Goal: Check status: Check status

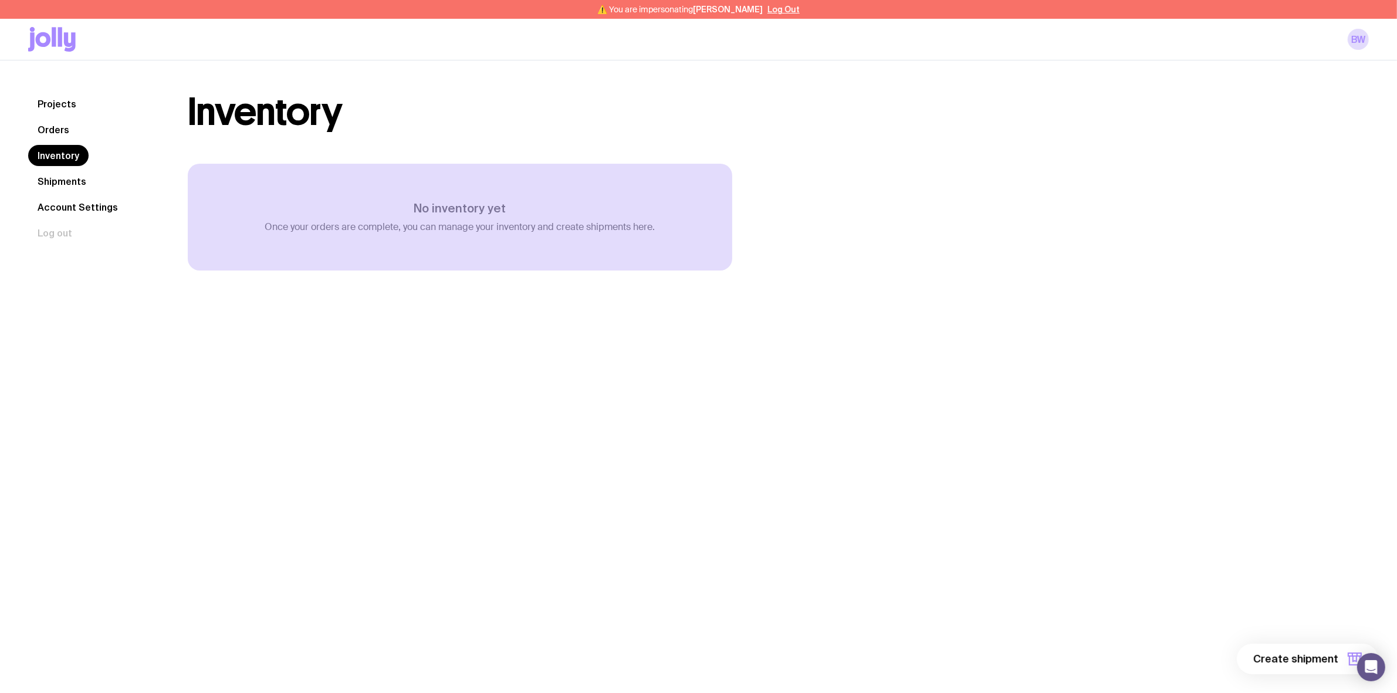
click at [59, 134] on link "Orders" at bounding box center [53, 129] width 50 height 21
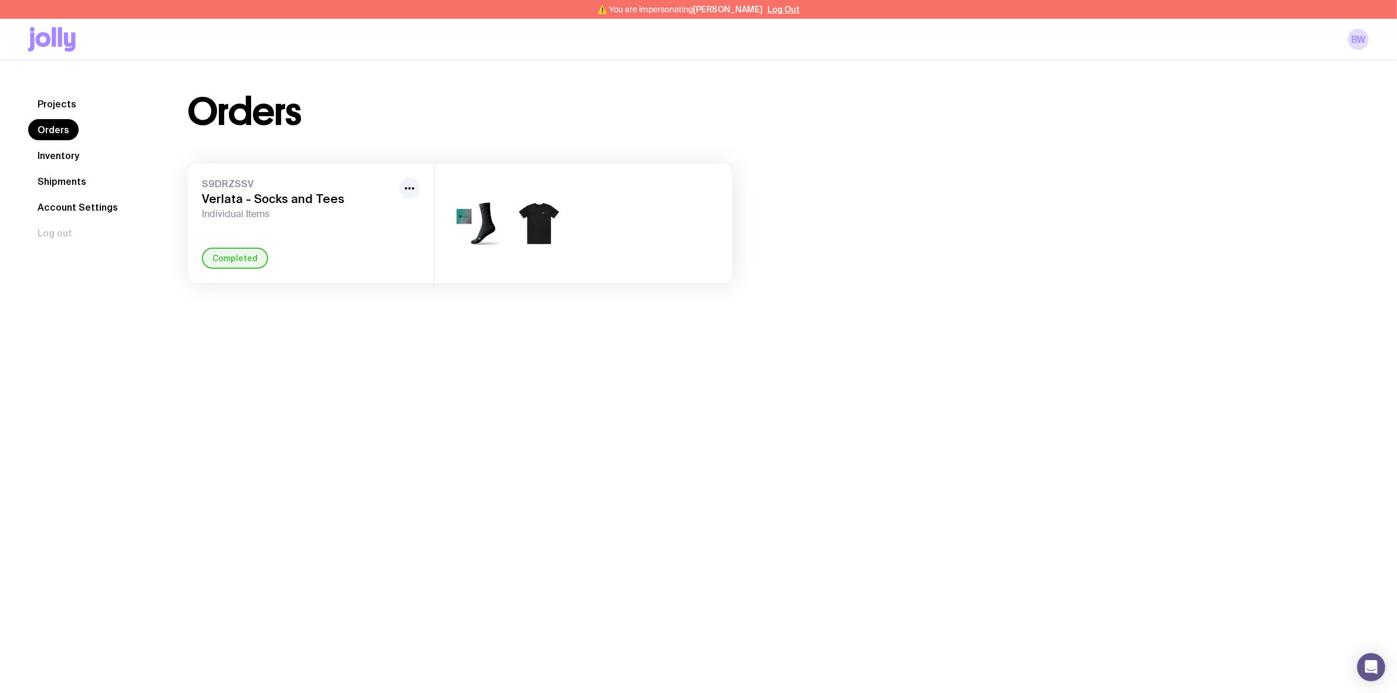
drag, startPoint x: 228, startPoint y: 250, endPoint x: 235, endPoint y: 226, distance: 25.2
click at [228, 249] on div "Completed" at bounding box center [235, 258] width 66 height 21
click at [300, 186] on span "S9DRZSSV" at bounding box center [298, 184] width 192 height 12
click at [409, 192] on icon "button" at bounding box center [410, 188] width 14 height 14
click at [188, 251] on div "S9DRZSSV Verlata - Socks and Tees Individual Items Rename Completed" at bounding box center [311, 223] width 246 height 119
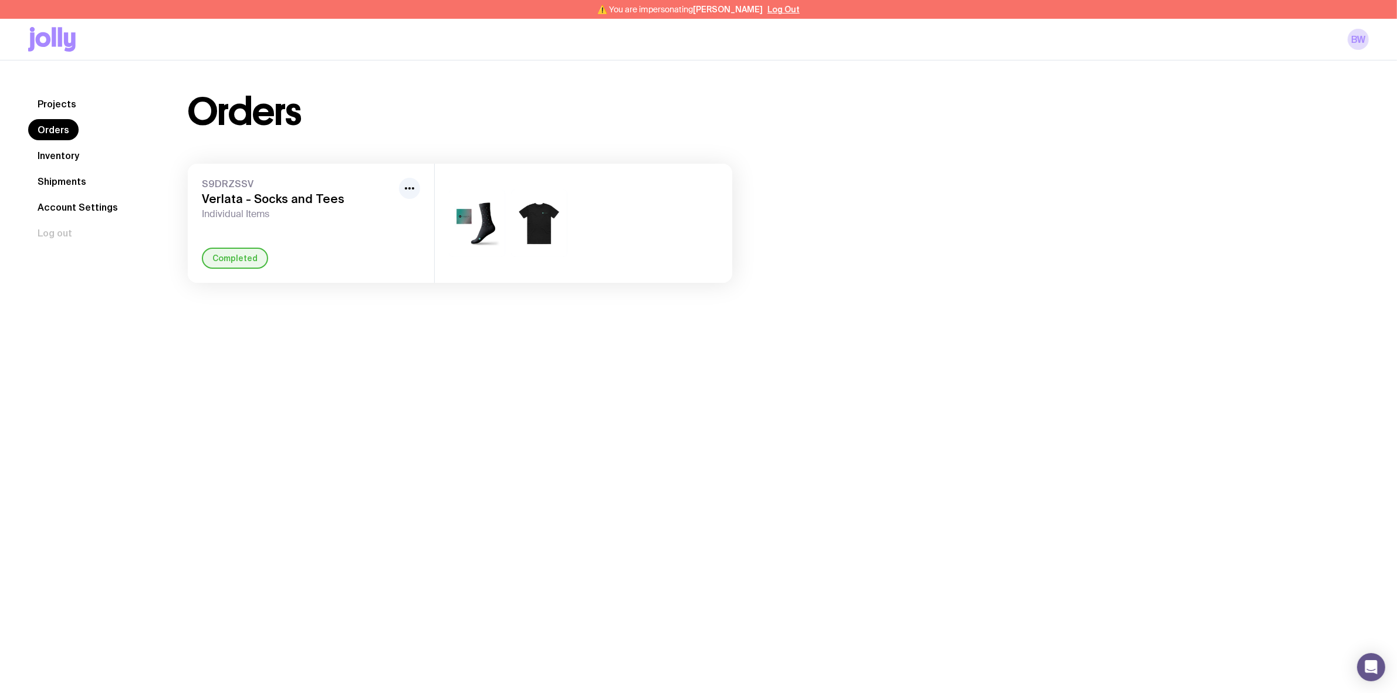
click at [67, 98] on link "Projects" at bounding box center [57, 103] width 58 height 21
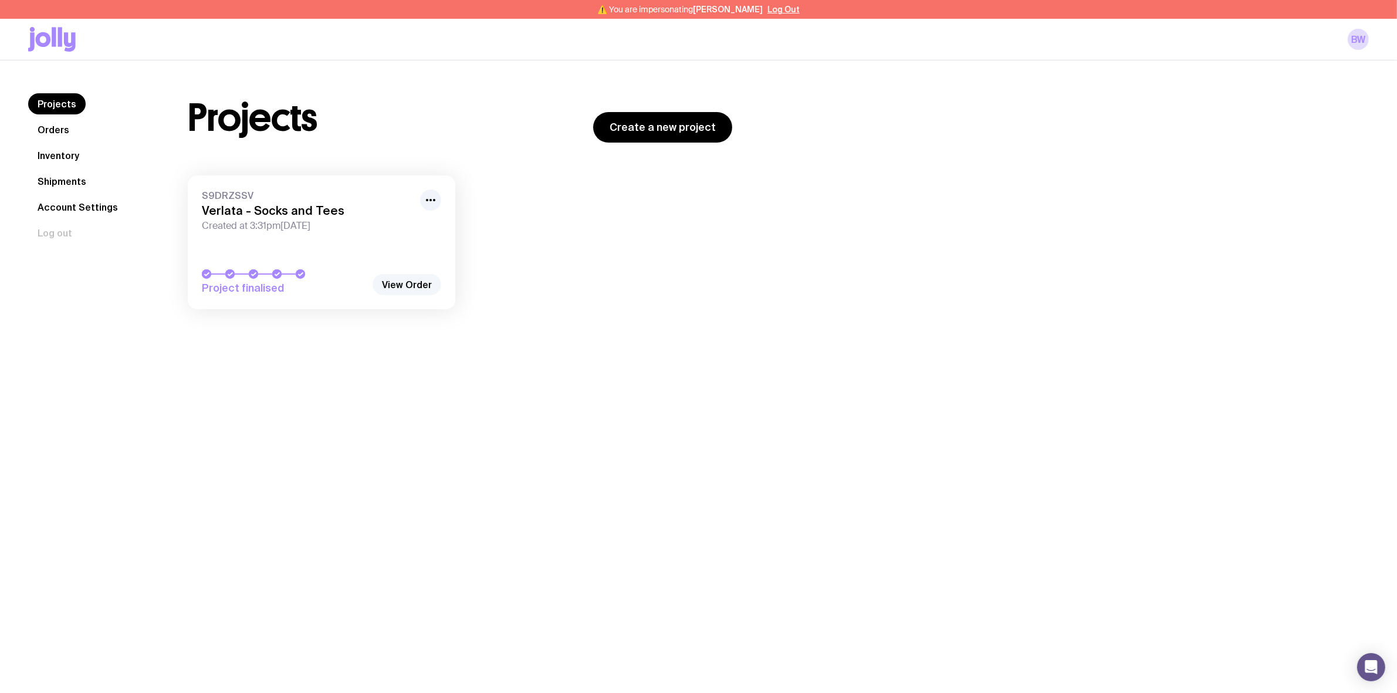
click at [403, 286] on link "View Order" at bounding box center [407, 284] width 69 height 21
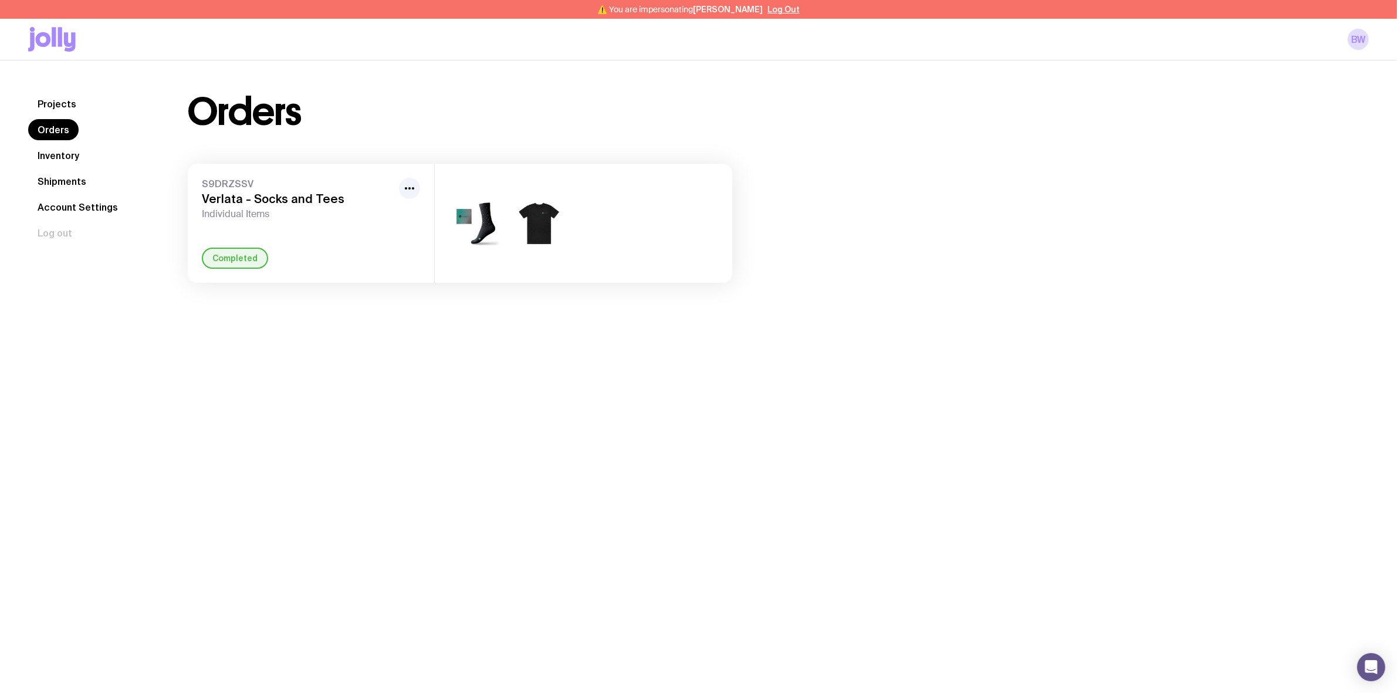
click at [233, 252] on div "Completed" at bounding box center [235, 258] width 66 height 21
click at [48, 148] on link "Inventory" at bounding box center [58, 155] width 60 height 21
